Goal: Transaction & Acquisition: Purchase product/service

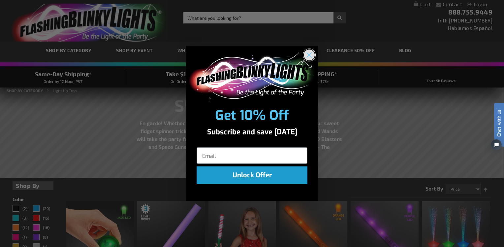
click at [308, 57] on circle "Close dialog" at bounding box center [309, 54] width 11 height 11
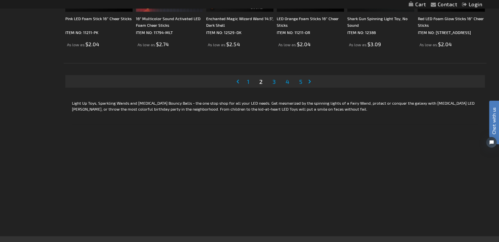
scroll to position [1385, 0]
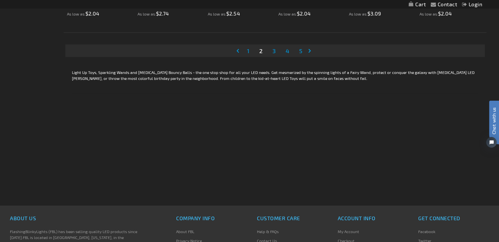
click at [250, 52] on link "Page 1" at bounding box center [248, 51] width 5 height 10
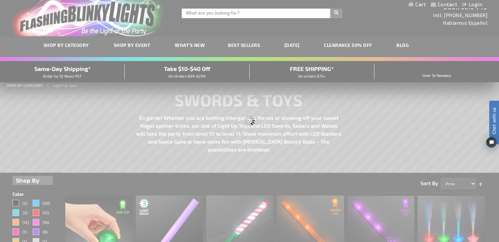
scroll to position [0, 0]
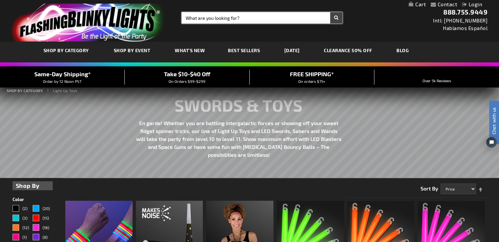
click at [240, 16] on input "Search" at bounding box center [262, 17] width 161 height 11
type input "star"
click at [330, 12] on button "Search" at bounding box center [336, 17] width 12 height 11
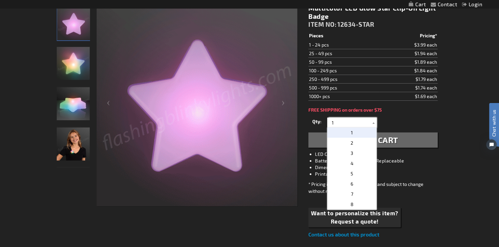
click at [345, 121] on input "1" at bounding box center [353, 122] width 48 height 10
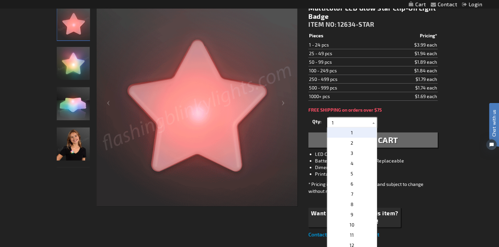
drag, startPoint x: 345, startPoint y: 121, endPoint x: 302, endPoint y: 122, distance: 43.5
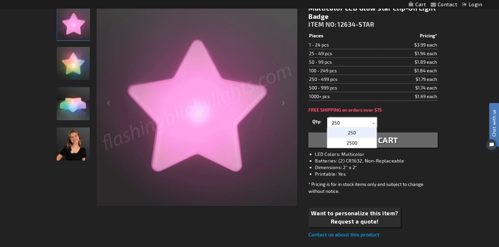
type input "250"
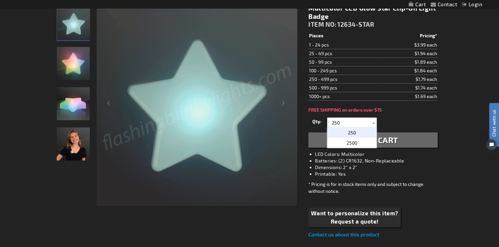
click at [342, 131] on p "250" at bounding box center [351, 132] width 49 height 10
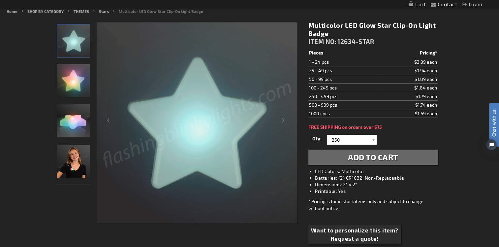
scroll to position [99, 0]
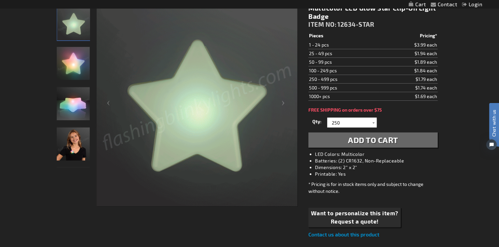
click at [386, 142] on span "Add to Cart" at bounding box center [373, 140] width 50 height 10
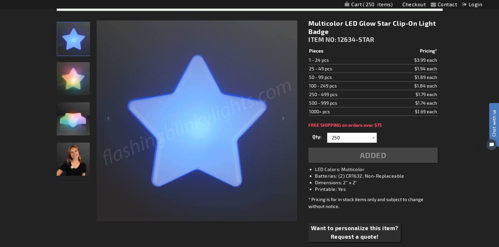
scroll to position [114, 0]
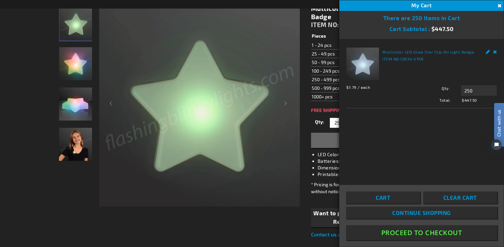
click at [496, 5] on button "Close" at bounding box center [498, 5] width 7 height 7
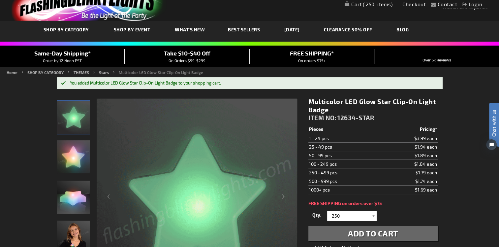
scroll to position [0, 0]
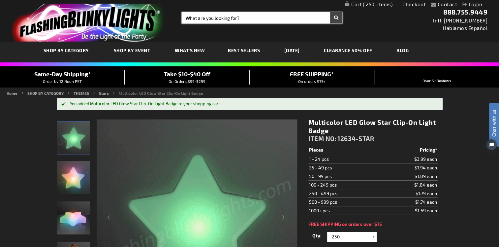
click at [252, 14] on input "Search" at bounding box center [262, 17] width 161 height 11
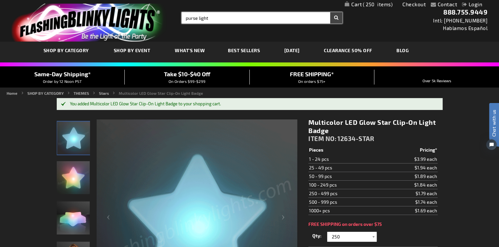
type input "purse light"
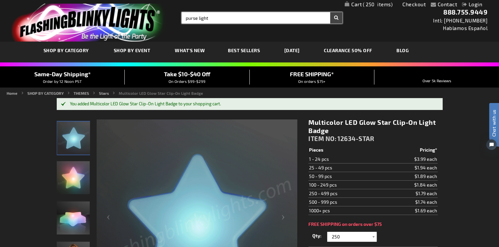
click at [330, 12] on button "Search" at bounding box center [336, 17] width 12 height 11
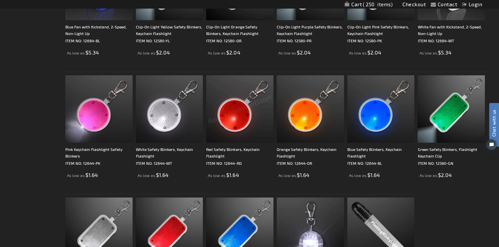
scroll to position [198, 0]
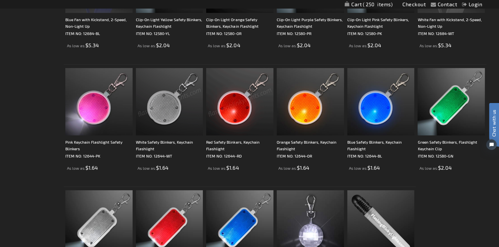
click at [169, 114] on img at bounding box center [169, 101] width 67 height 67
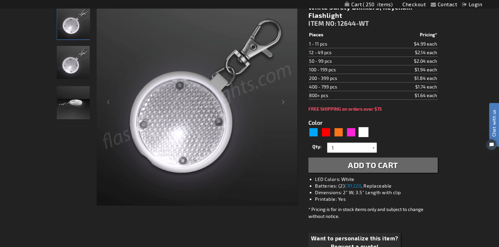
click at [65, 68] on img "White Safety Blinkers, Keychain Flashlight" at bounding box center [73, 62] width 33 height 33
click at [77, 110] on img "White Safety Blinkers, Keychain Flashlight" at bounding box center [73, 102] width 33 height 33
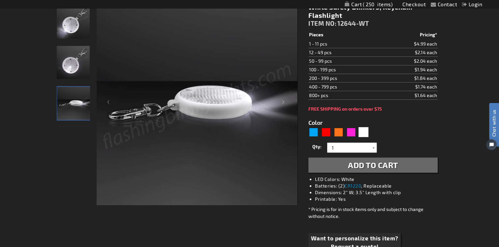
click at [70, 72] on img "White Safety Blinkers, Keychain Flashlight" at bounding box center [73, 62] width 33 height 33
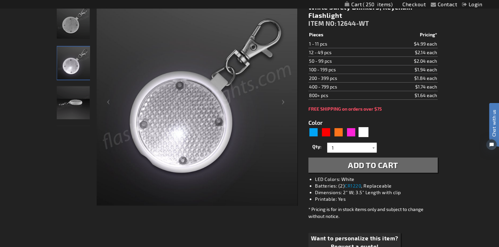
click at [67, 27] on img "White Safety Blinkers, Keychain Flashlight" at bounding box center [73, 22] width 33 height 33
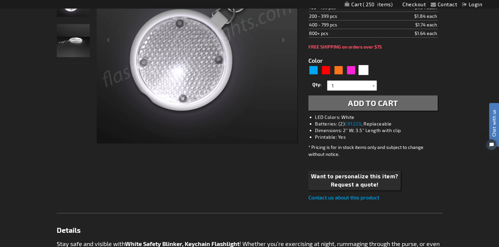
scroll to position [66, 0]
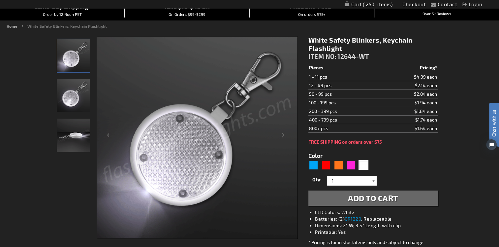
click at [371, 180] on div at bounding box center [373, 180] width 7 height 10
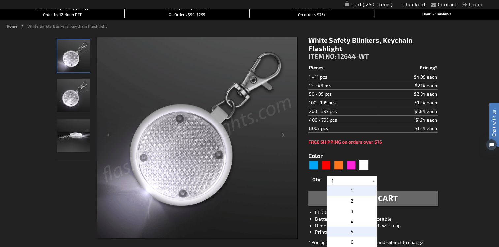
click at [356, 230] on p "5" at bounding box center [351, 231] width 49 height 10
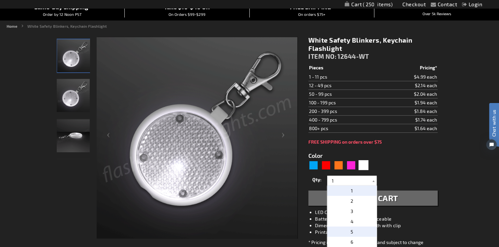
type input "5"
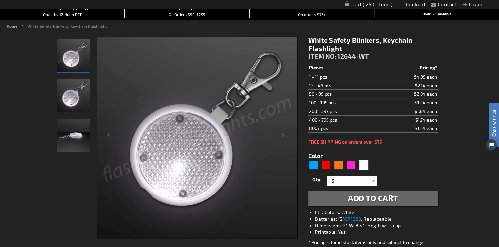
click at [383, 197] on span "Add to Cart" at bounding box center [373, 198] width 50 height 10
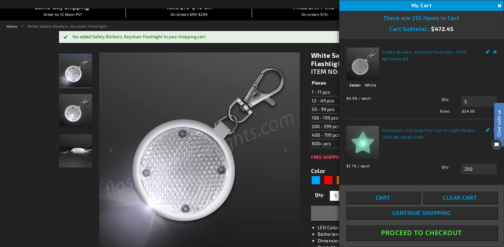
click at [498, 2] on button "Close" at bounding box center [498, 5] width 7 height 7
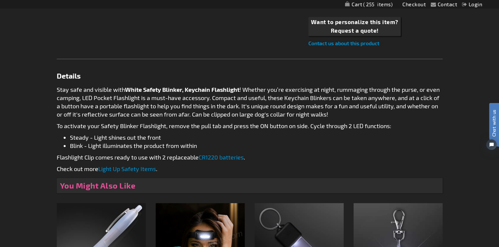
scroll to position [429, 0]
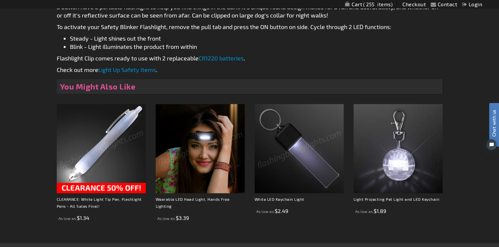
click at [137, 136] on img at bounding box center [101, 148] width 89 height 89
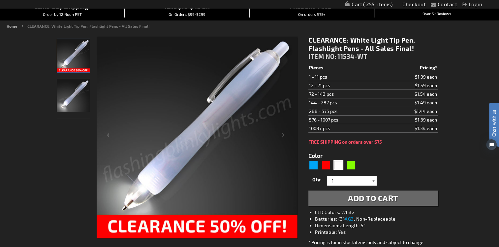
click at [372, 181] on div at bounding box center [373, 180] width 7 height 10
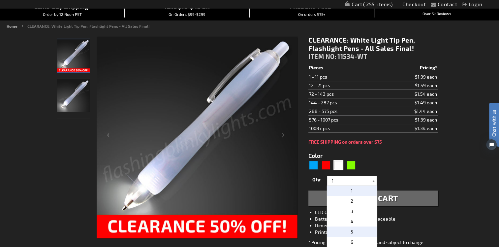
click at [350, 229] on span "5" at bounding box center [351, 231] width 3 height 6
type input "5"
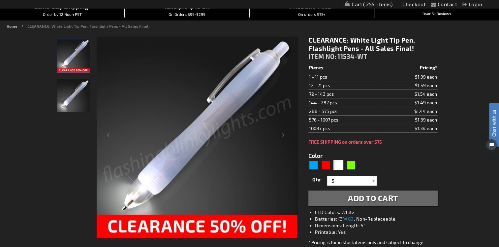
click at [374, 199] on span "Add to Cart" at bounding box center [373, 198] width 50 height 10
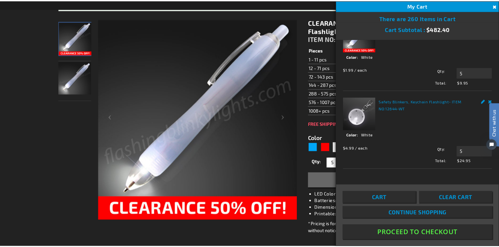
scroll to position [93, 0]
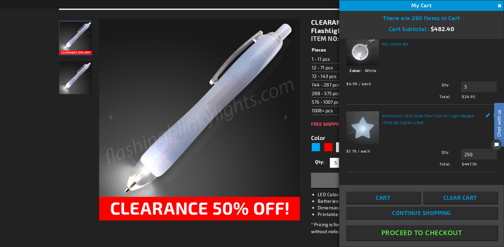
click at [498, 4] on button "Close" at bounding box center [498, 5] width 7 height 7
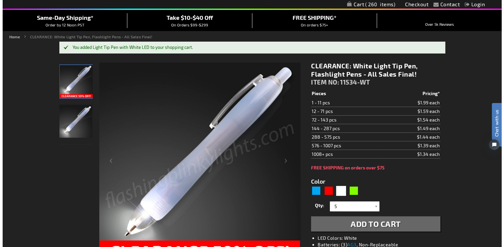
scroll to position [66, 0]
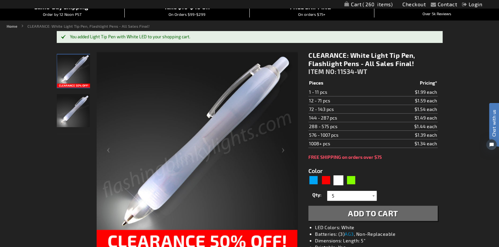
click at [367, 3] on span "260" at bounding box center [377, 4] width 30 height 6
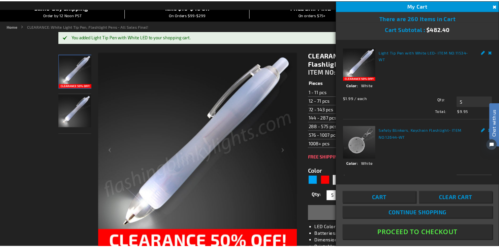
scroll to position [0, 0]
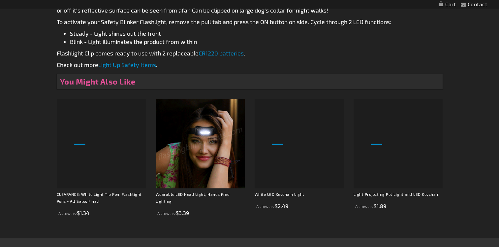
scroll to position [413, 0]
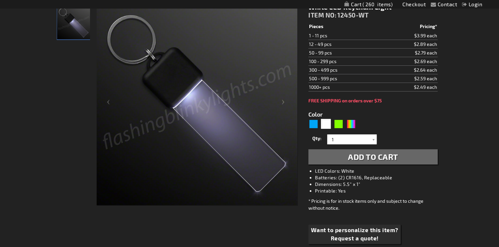
click at [282, 103] on img at bounding box center [197, 104] width 201 height 201
click at [282, 102] on img at bounding box center [197, 104] width 201 height 201
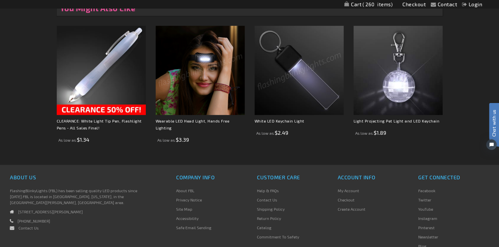
scroll to position [563, 0]
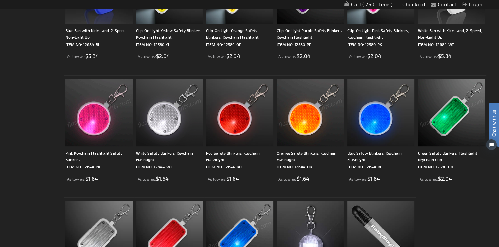
scroll to position [231, 0]
